Goal: Information Seeking & Learning: Learn about a topic

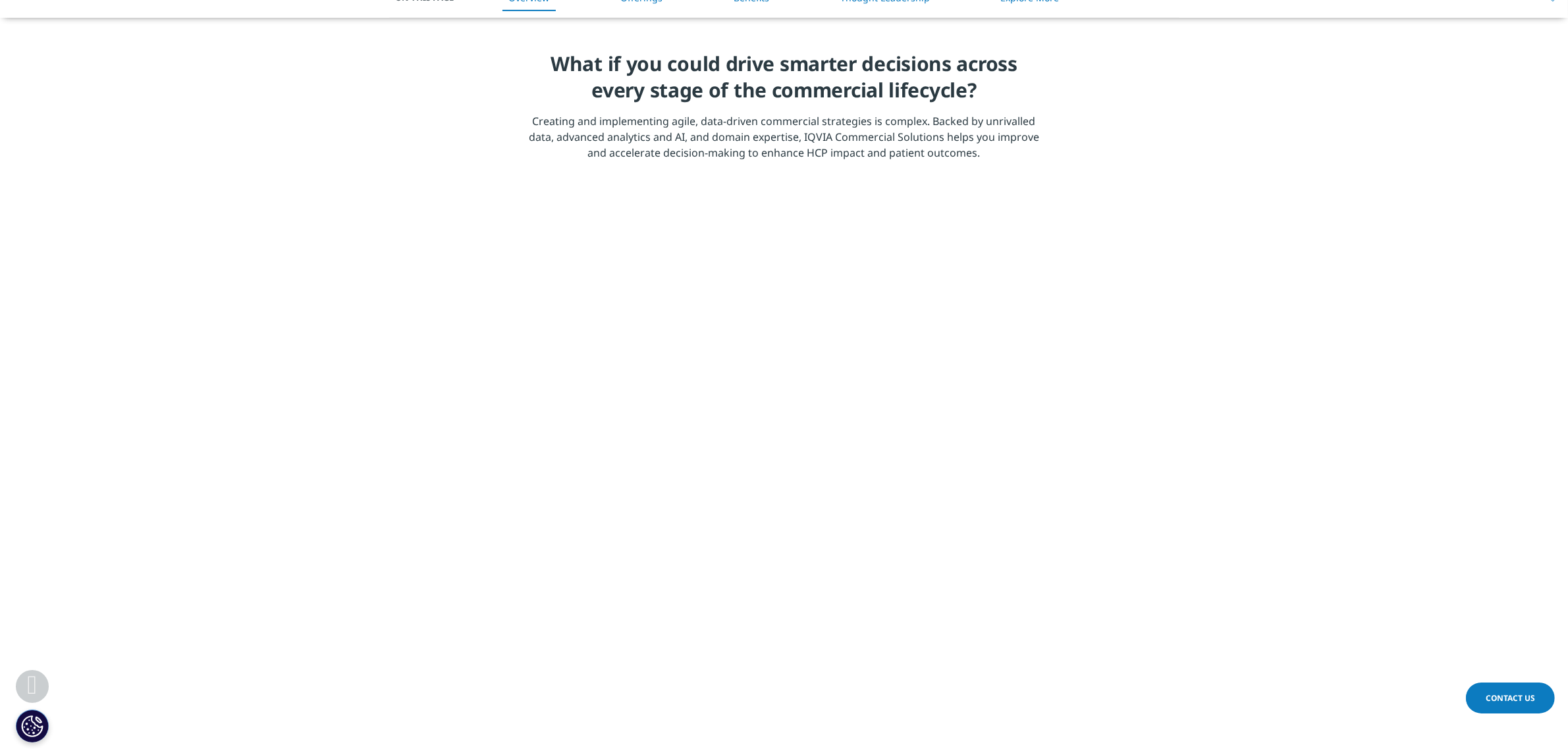
scroll to position [411, 0]
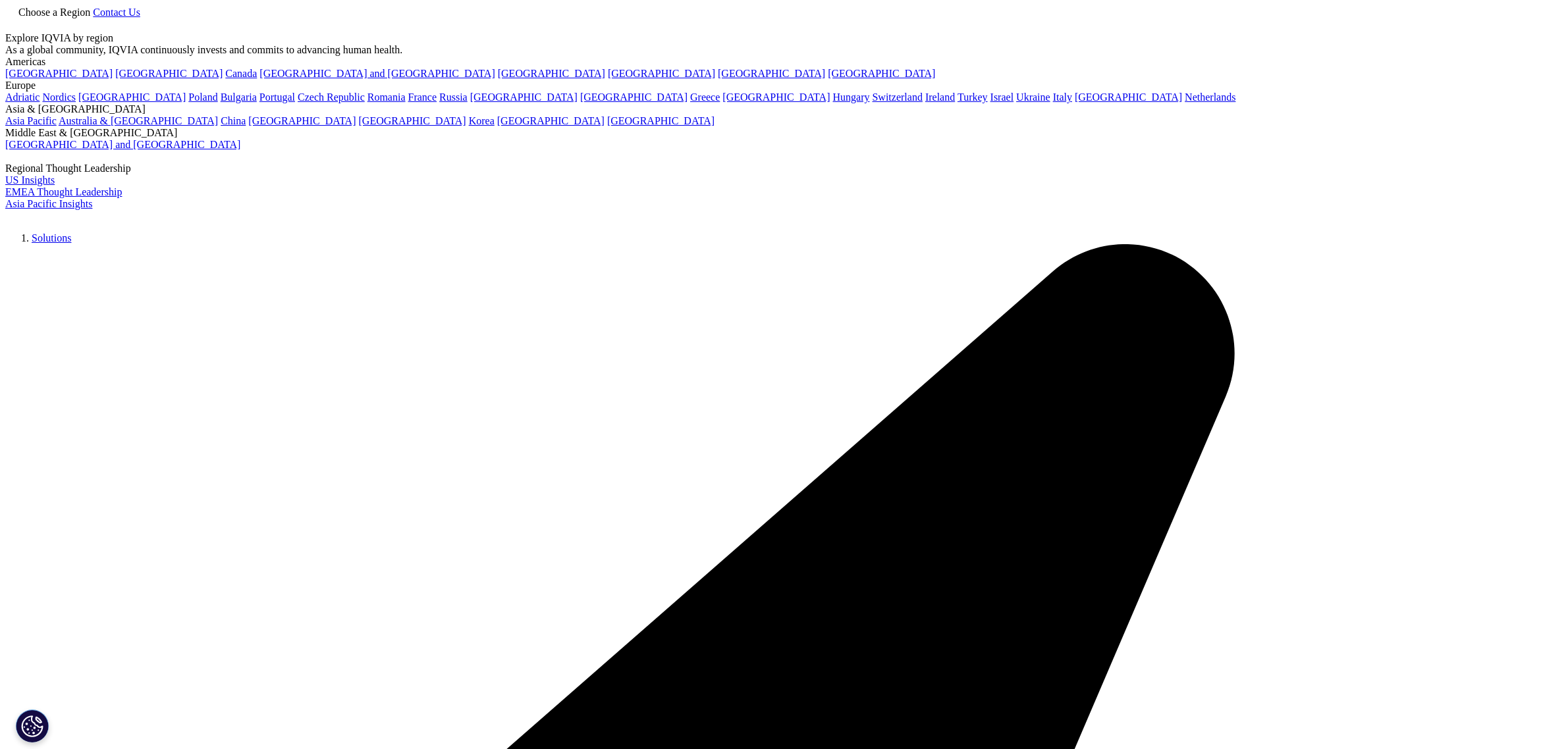
scroll to position [1563, 0]
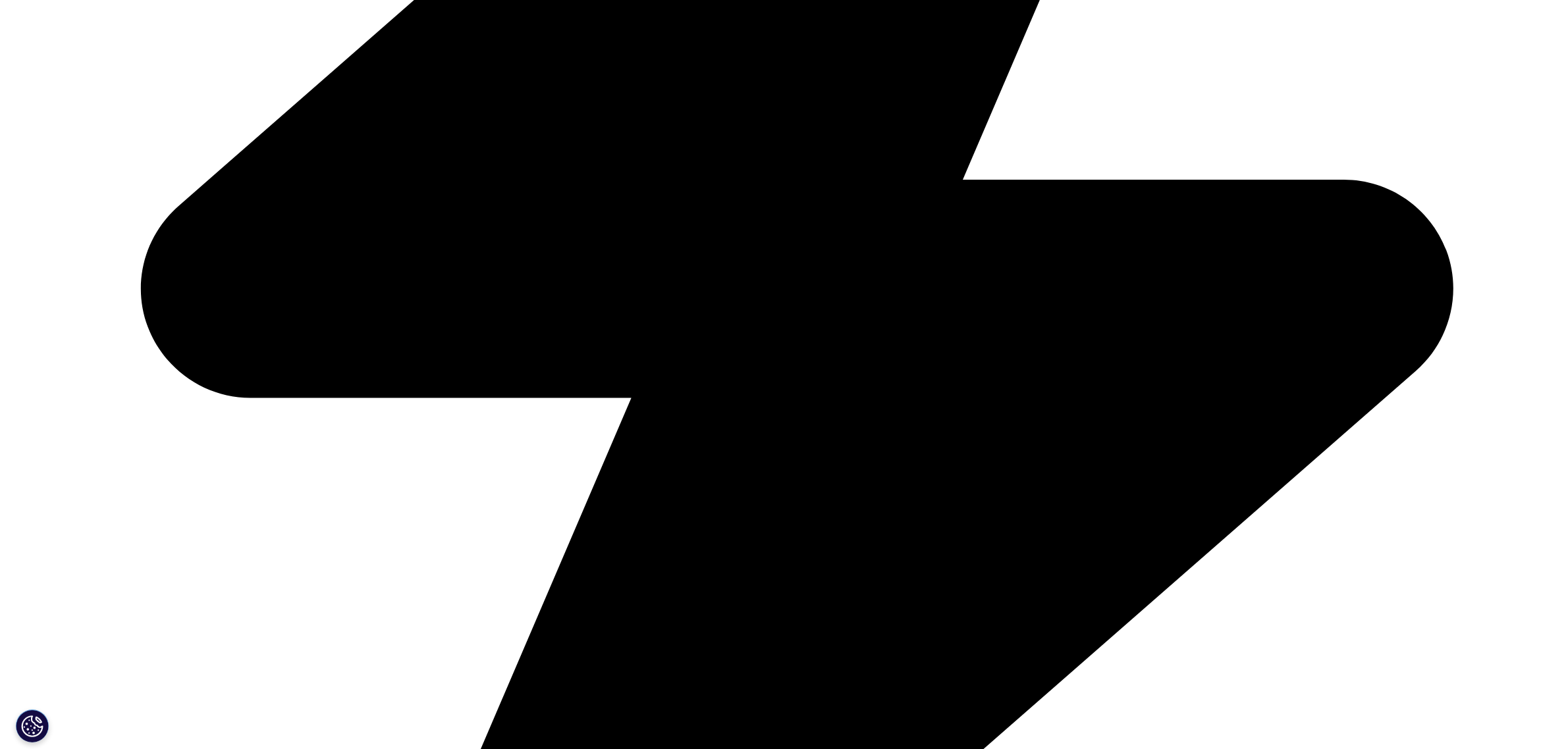
scroll to position [823, 0]
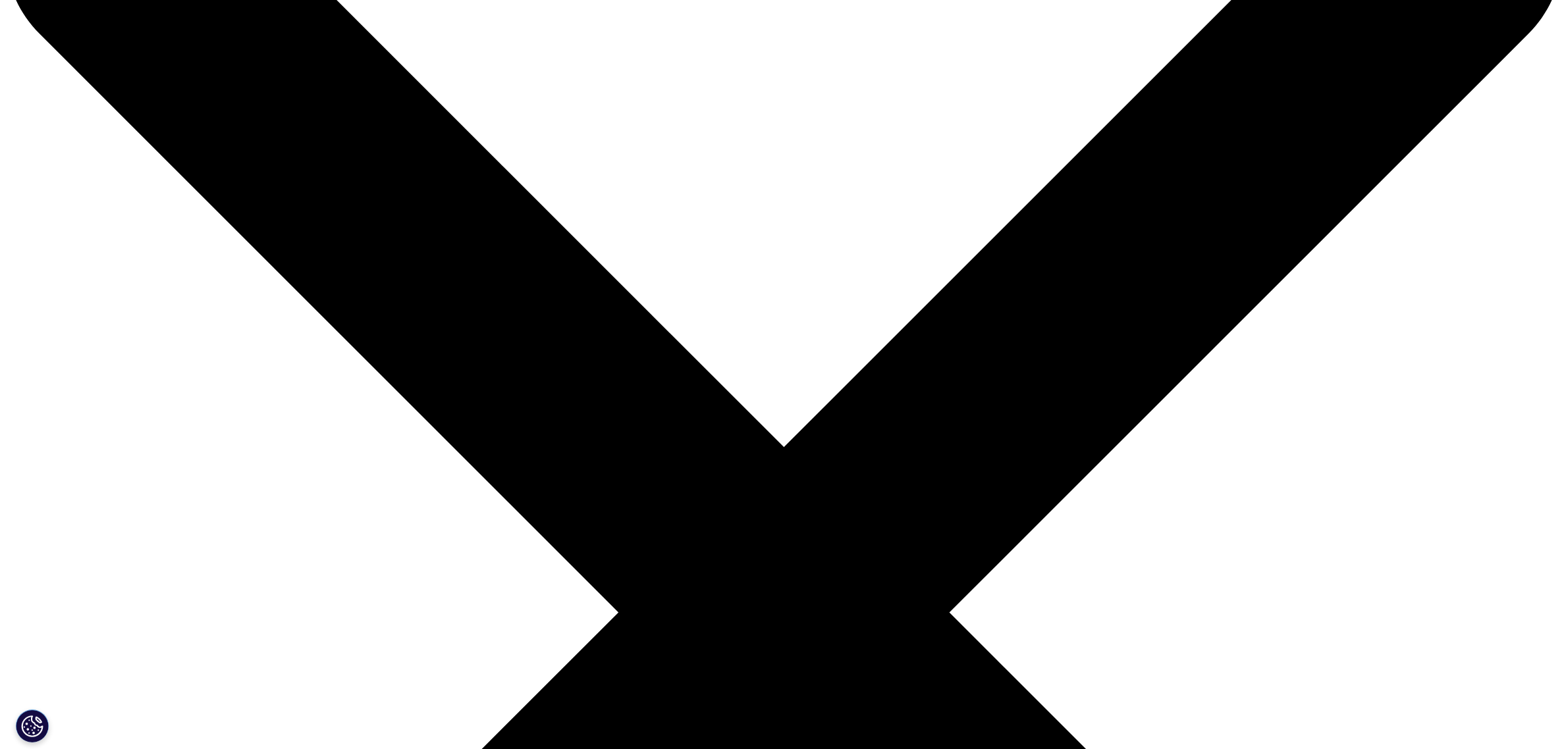
scroll to position [411, 0]
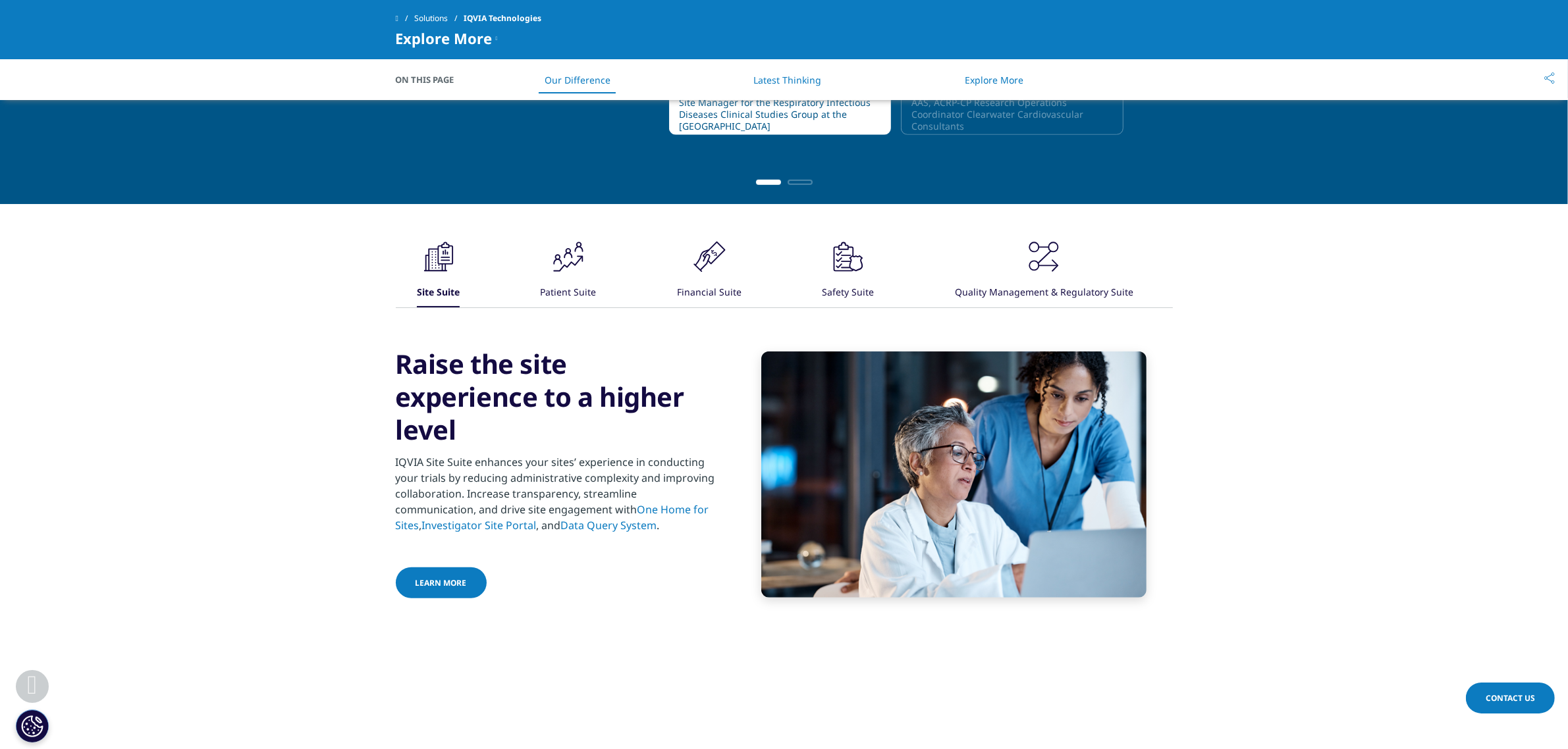
scroll to position [1070, 0]
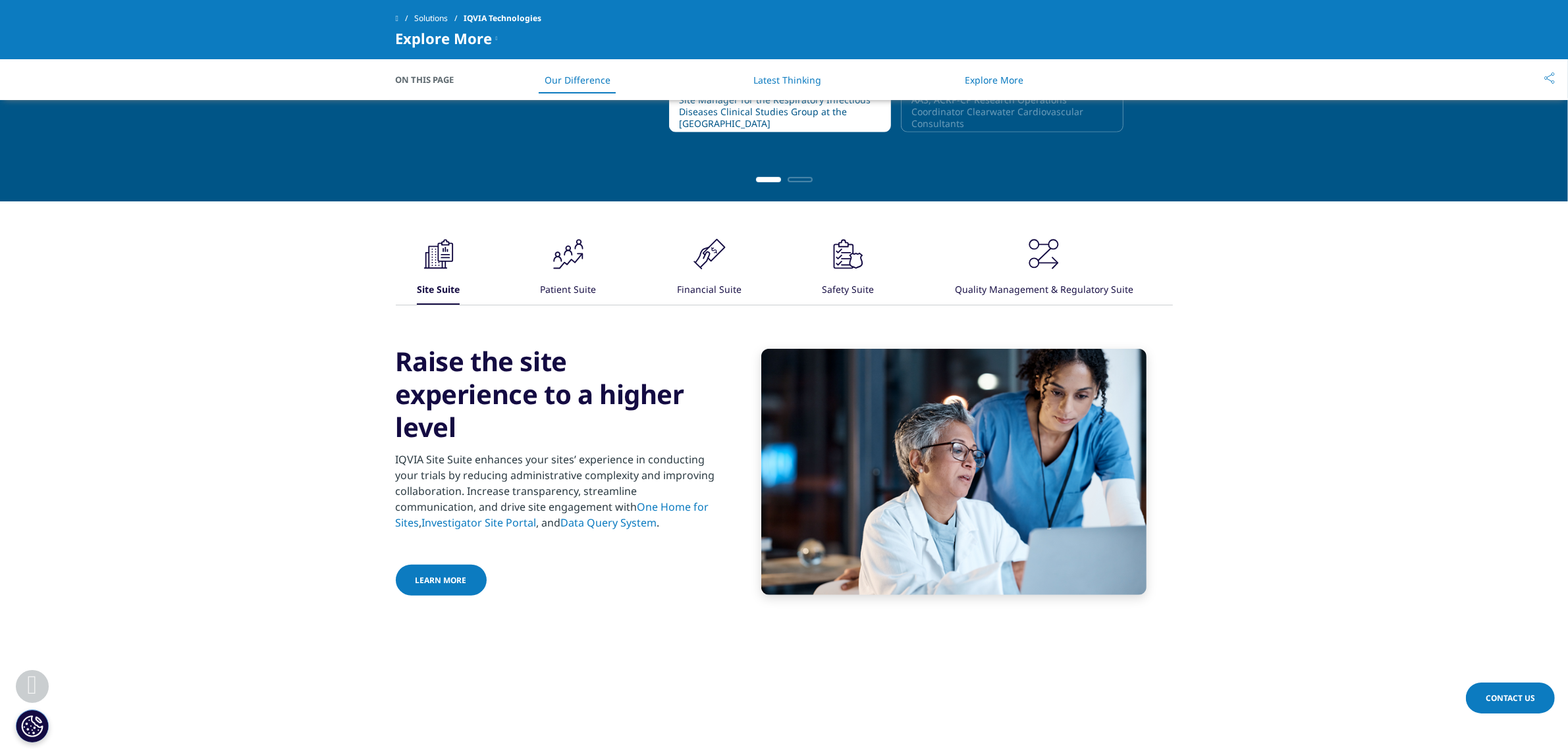
click at [561, 274] on icon ".cls-1{fill:#231f20;}" at bounding box center [568, 254] width 40 height 40
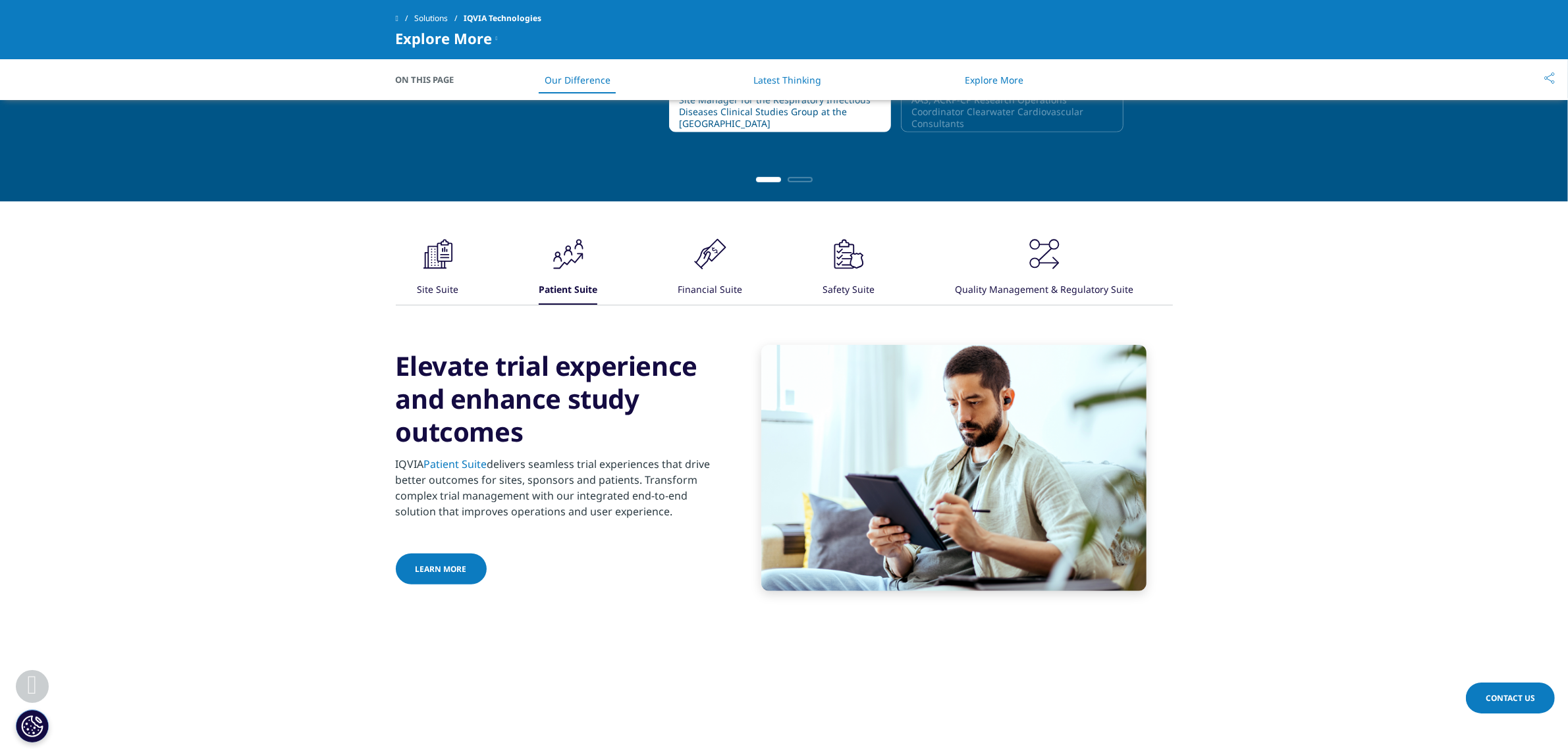
click at [679, 264] on button ".cls-1{fill:#231f20;} Financial Suite" at bounding box center [709, 269] width 66 height 70
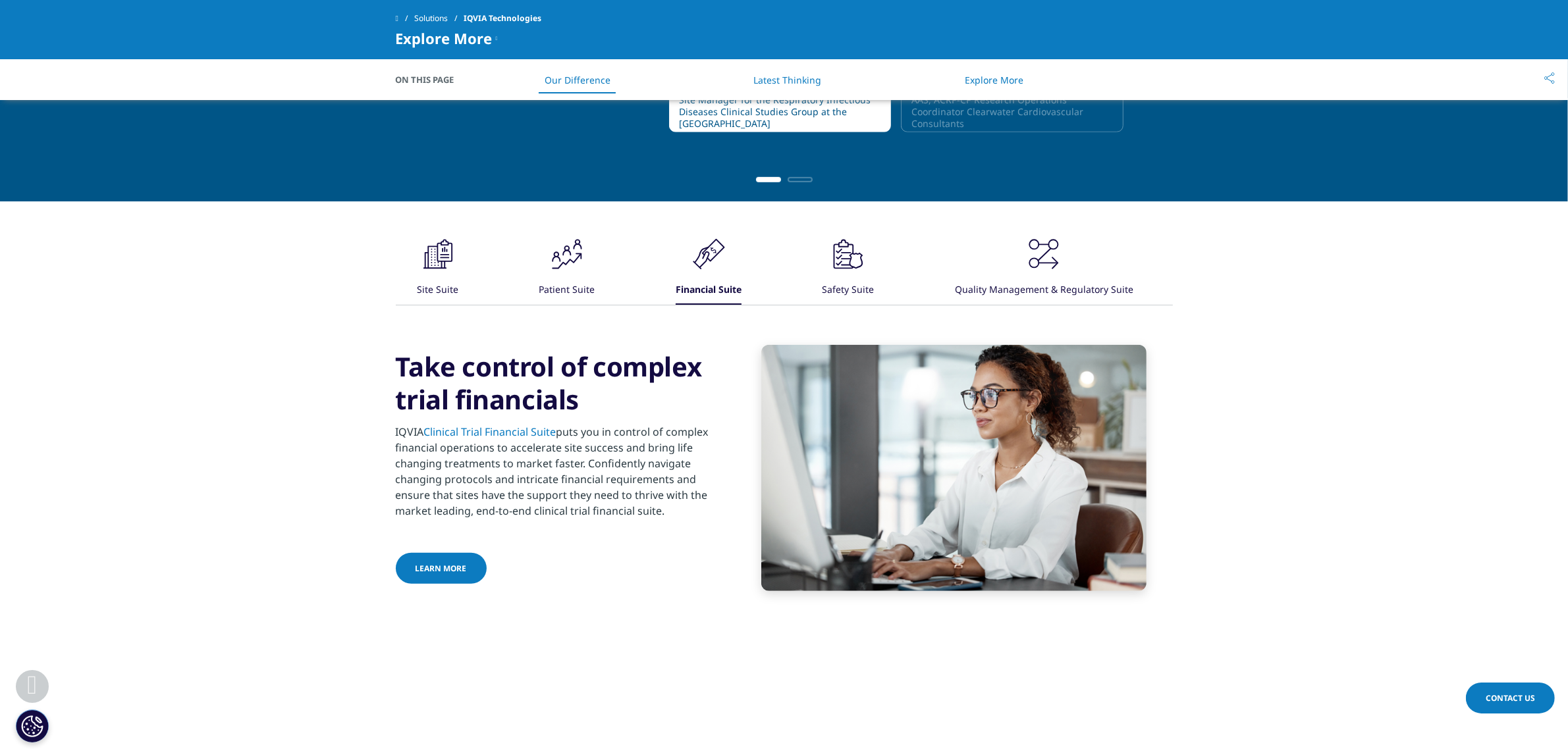
click at [847, 265] on icon ".cls-1{fill:#231f20;}" at bounding box center [848, 254] width 40 height 40
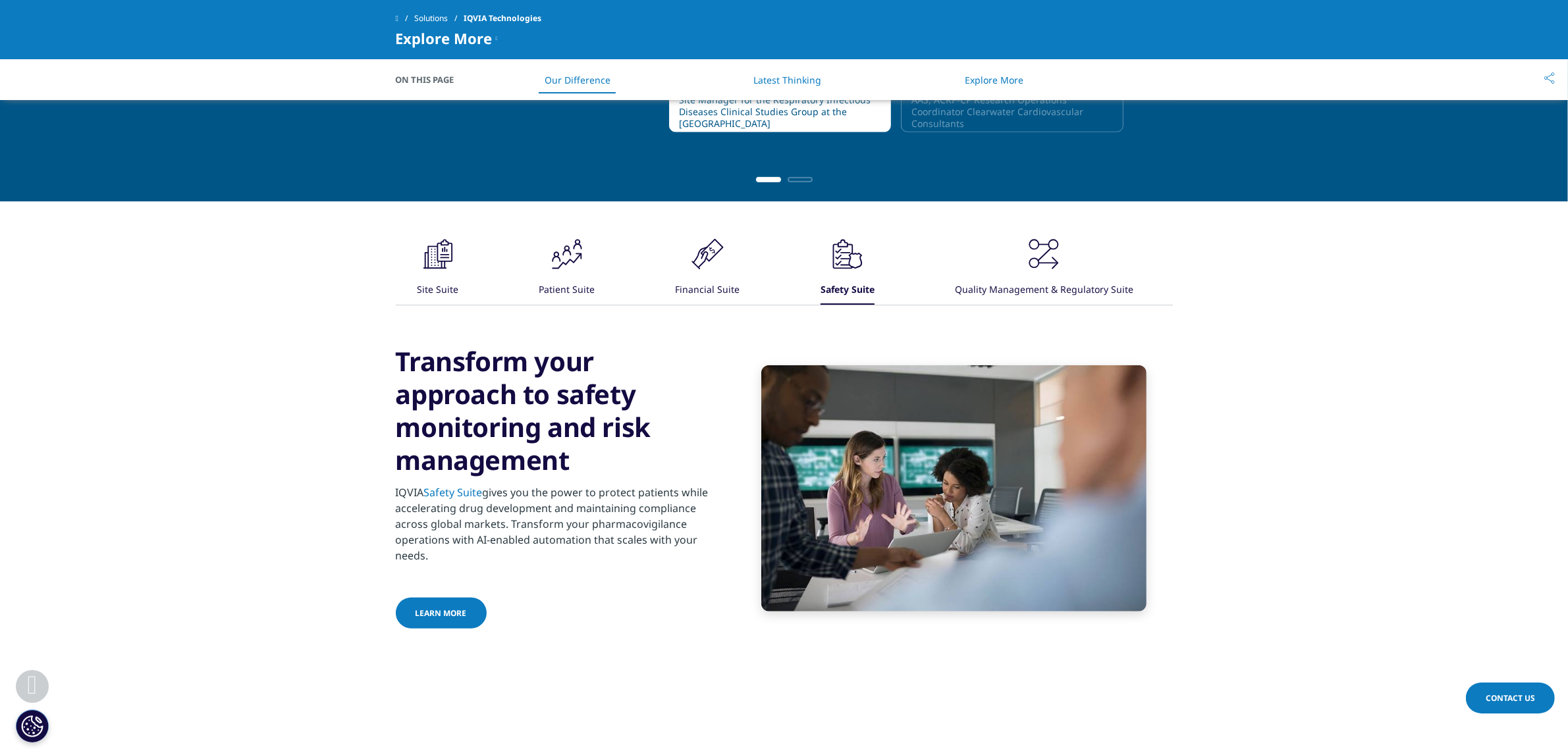
click at [1028, 264] on icon ".cls-1{fill:#231f20;}" at bounding box center [1044, 254] width 40 height 40
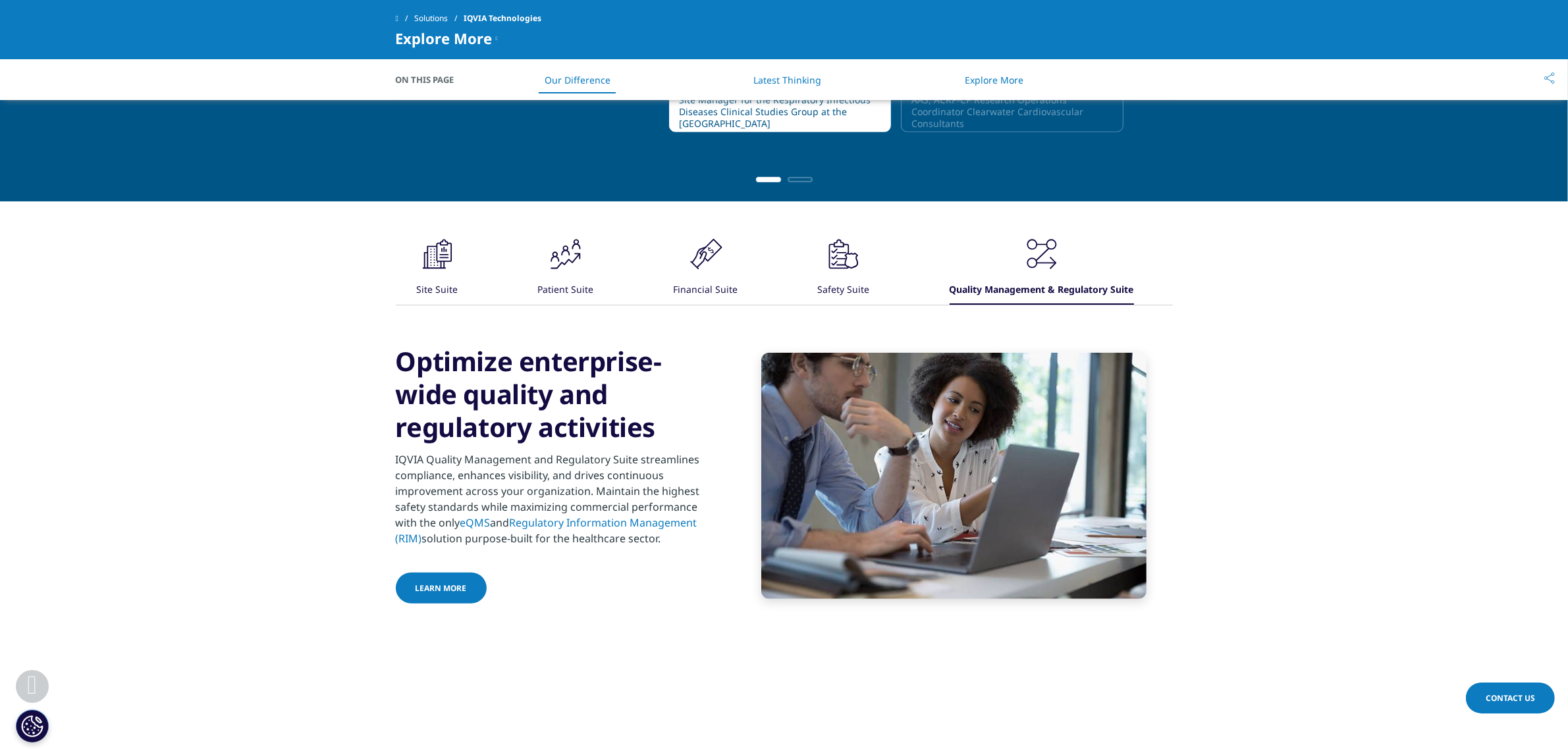
click at [459, 270] on div ".cls-1{fill:#231f20;} Site Suite .cls-1{fill:#231f20;} Patient Suite .cls-1{fil…" at bounding box center [784, 269] width 777 height 70
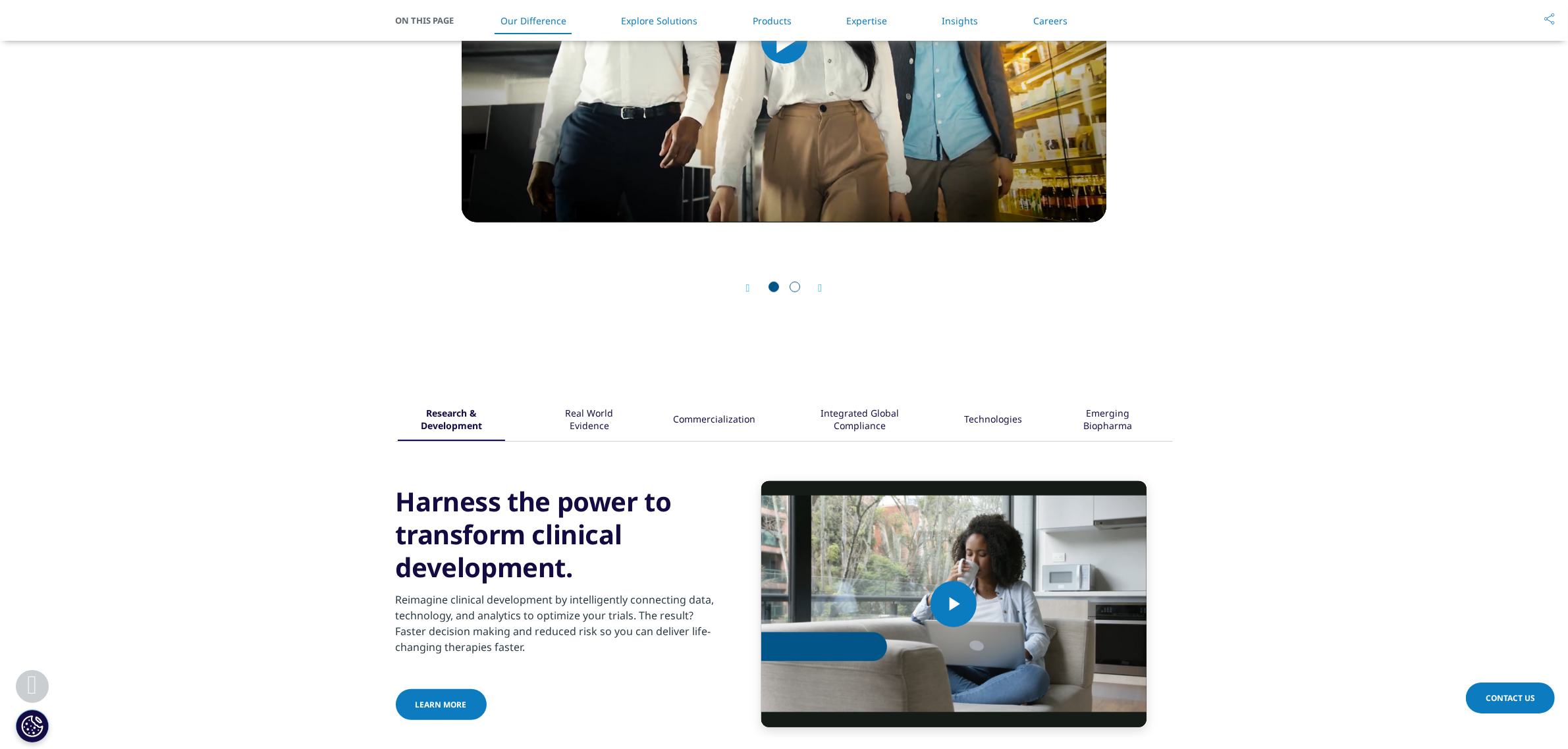
scroll to position [1514, 0]
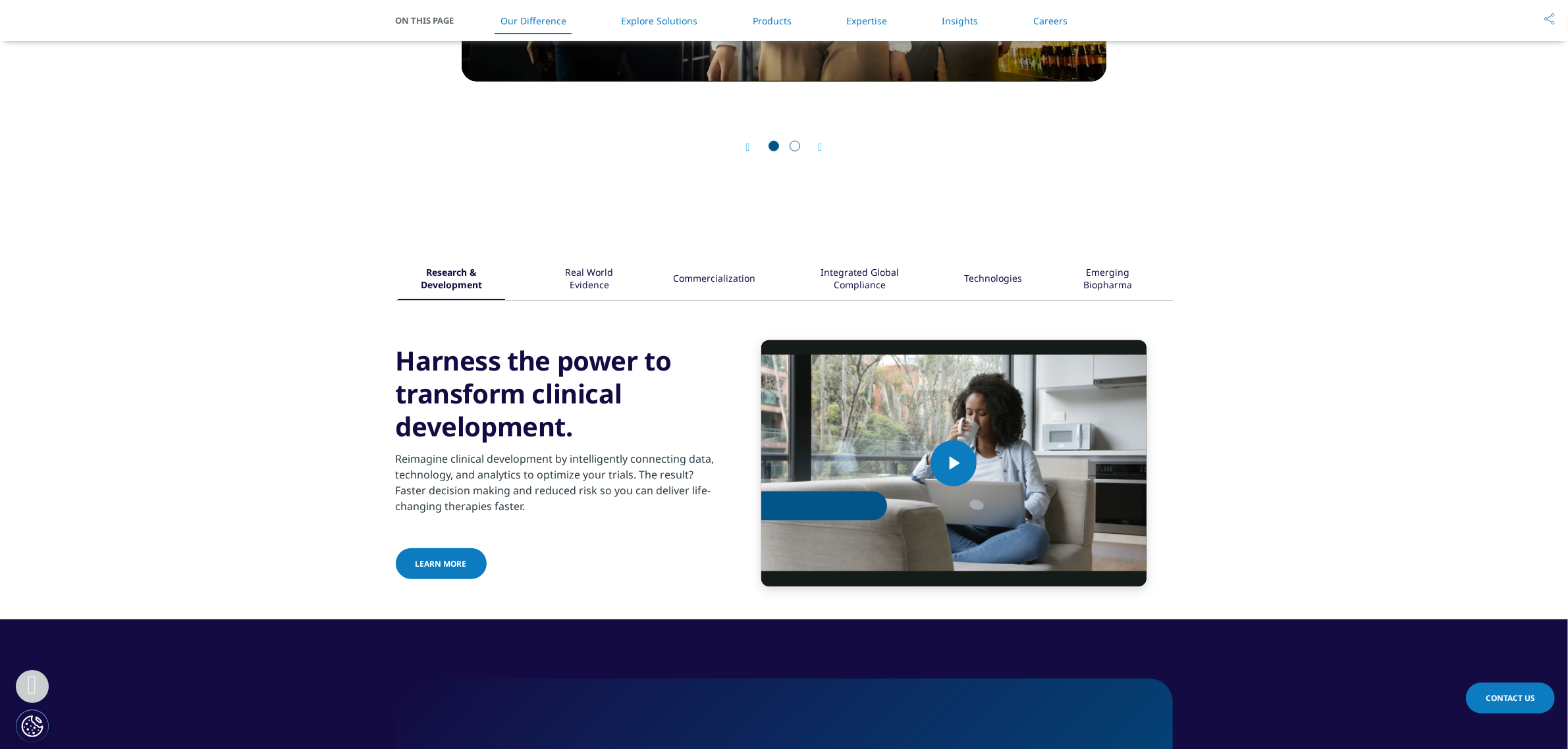
click at [1123, 279] on div "Emerging Biopharma" at bounding box center [1108, 279] width 90 height 41
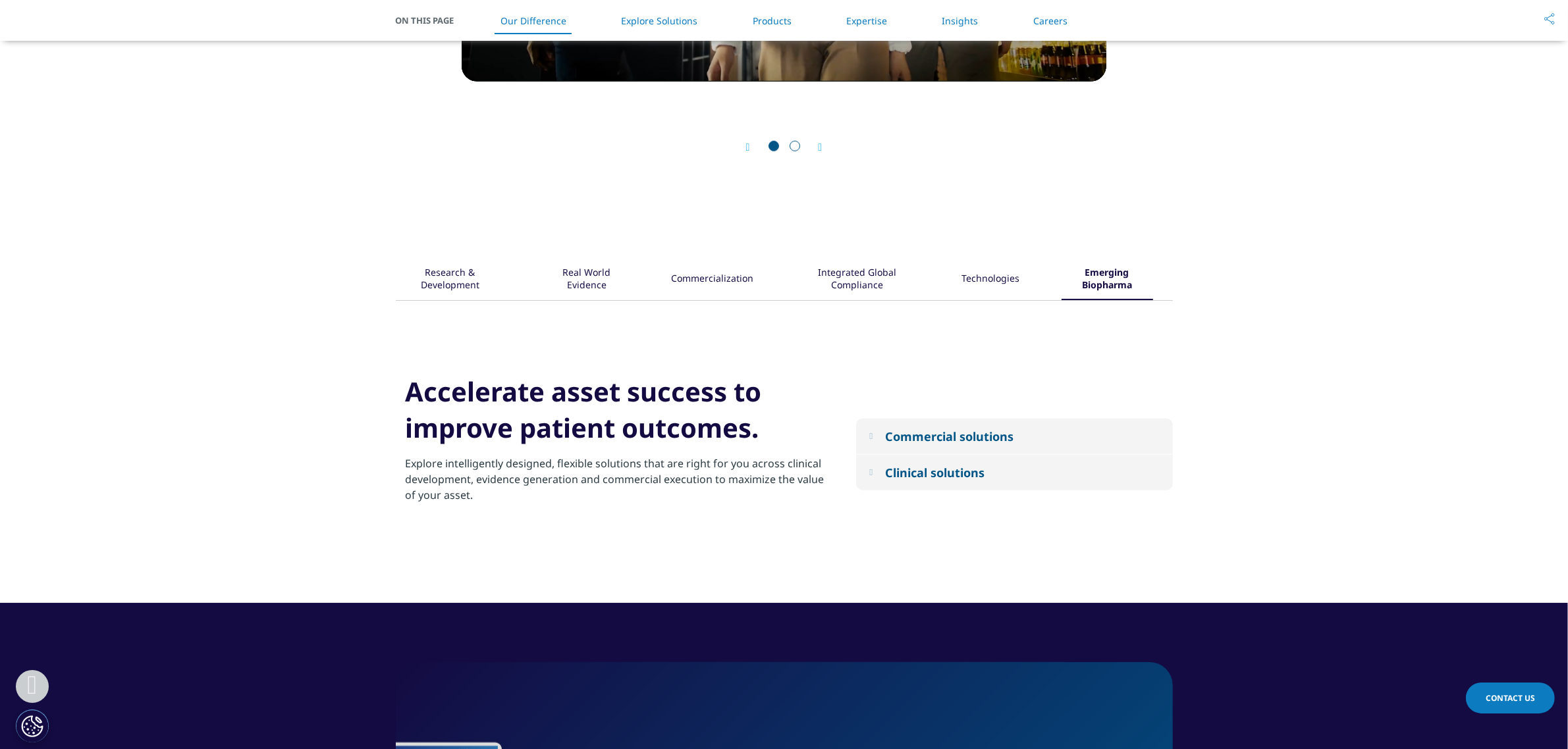
click at [873, 435] on em at bounding box center [871, 435] width 4 height 8
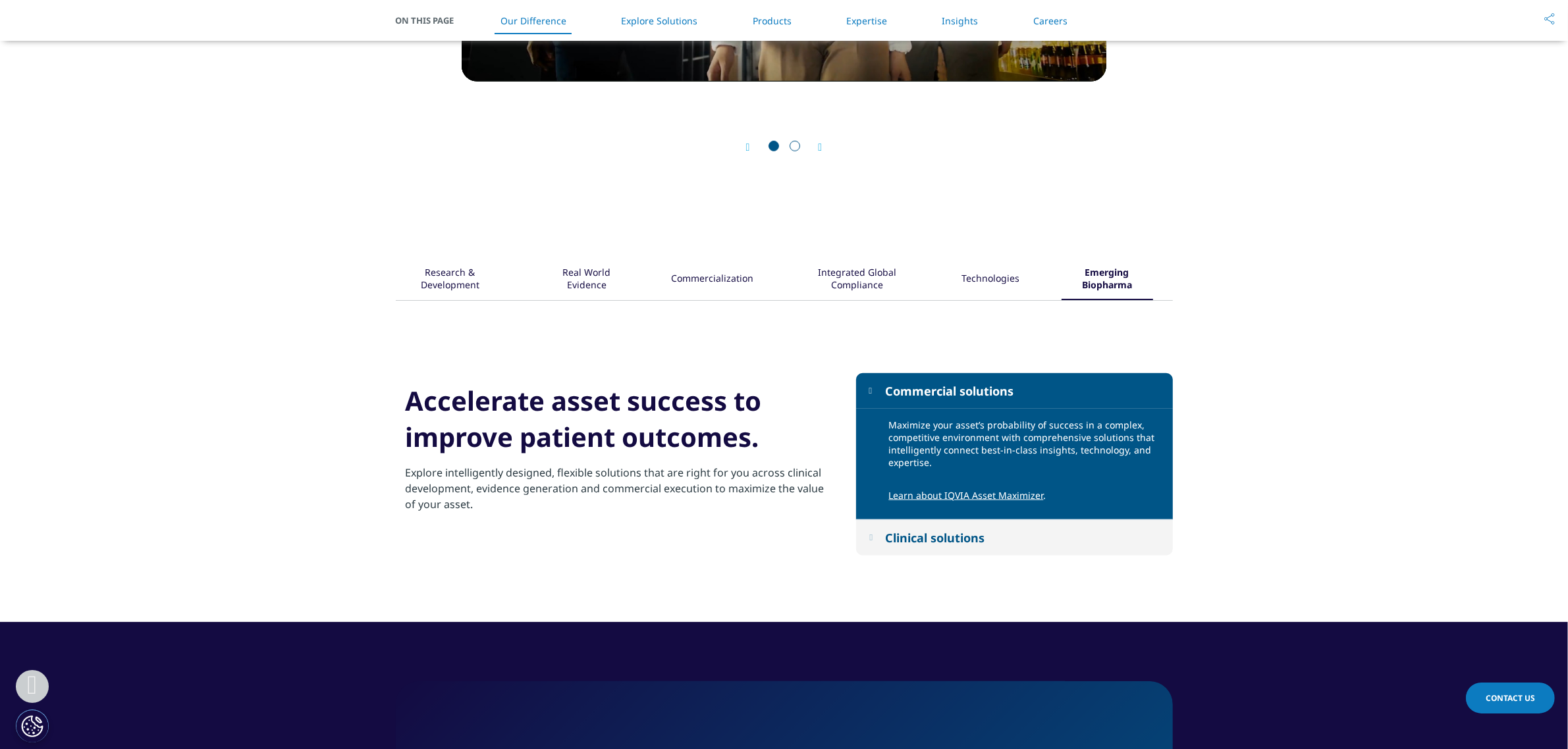
click at [913, 529] on div "Clinical solutions" at bounding box center [935, 537] width 100 height 16
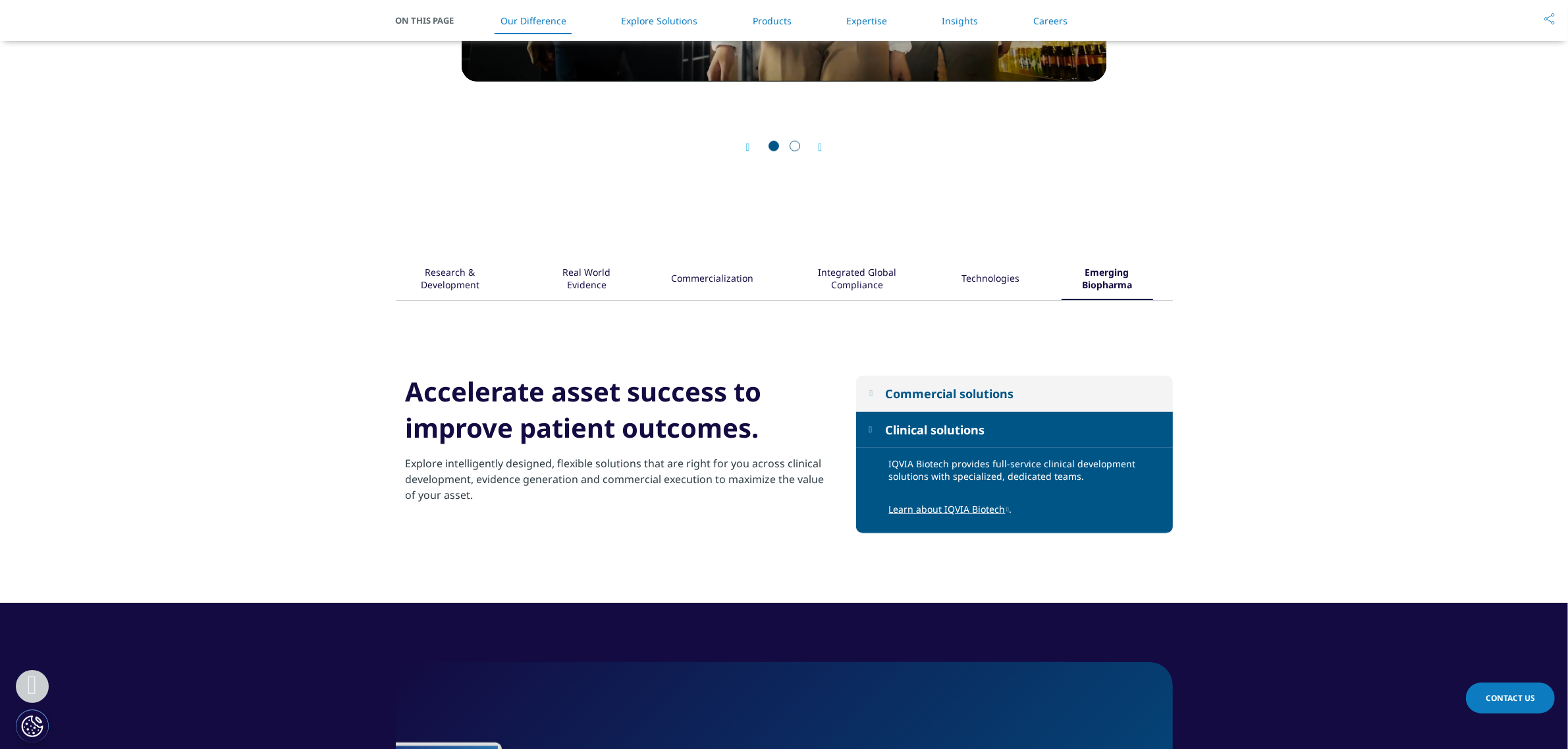
click at [933, 395] on div "Commercial solutions" at bounding box center [949, 393] width 128 height 16
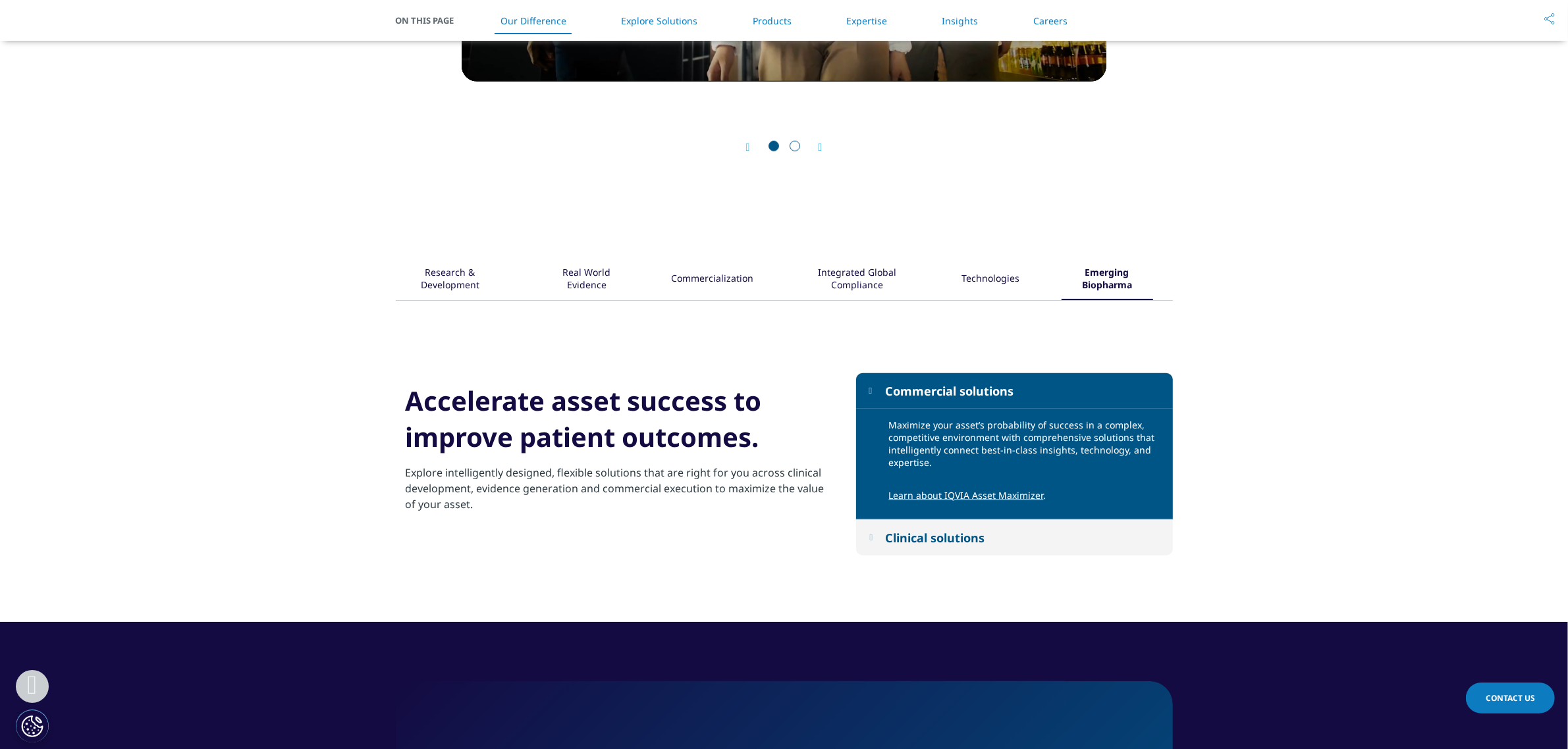
click at [928, 492] on link "Learn about IQVIA Asset Maximizer" at bounding box center [966, 495] width 155 height 13
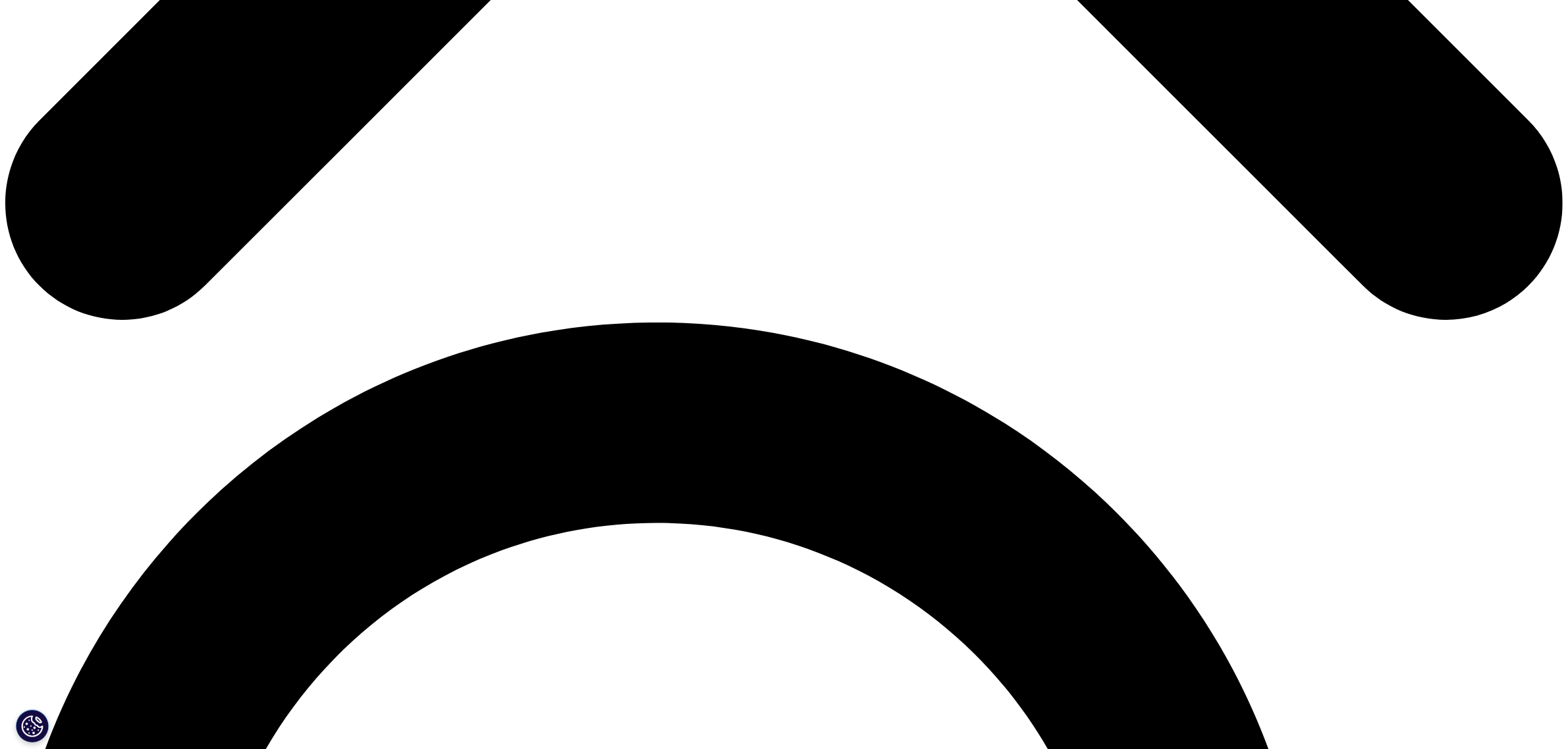
scroll to position [1188, 0]
